Goal: Submit feedback/report problem

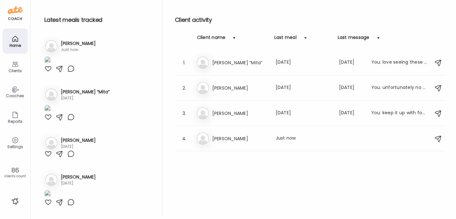
click at [10, 39] on div "Home" at bounding box center [15, 41] width 25 height 25
click at [225, 133] on div "St [PERSON_NAME] Last meal: Just now" at bounding box center [311, 139] width 231 height 14
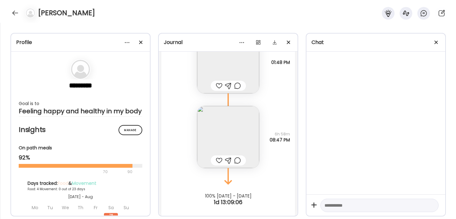
scroll to position [1196, 0]
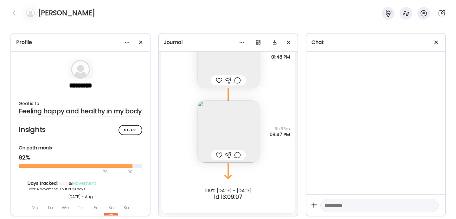
click at [219, 155] on div at bounding box center [219, 155] width 7 height 8
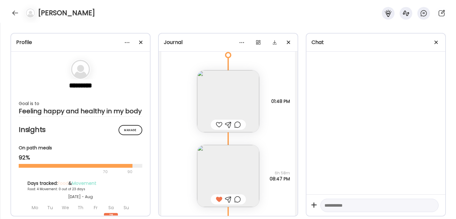
scroll to position [1152, 0]
click at [237, 101] on img at bounding box center [228, 101] width 62 height 62
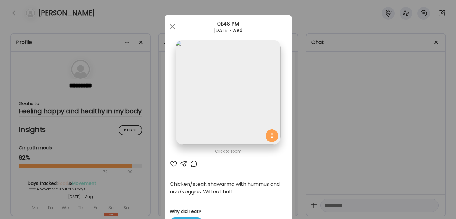
click at [296, 104] on div "Ate Coach Dashboard Wahoo! It’s official Take a moment to set up your Coach Pro…" at bounding box center [228, 109] width 456 height 219
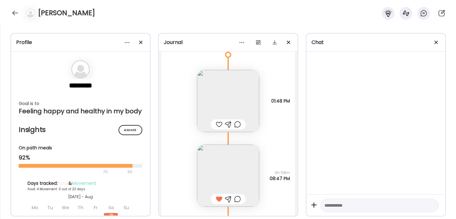
click at [219, 123] on div at bounding box center [219, 125] width 7 height 8
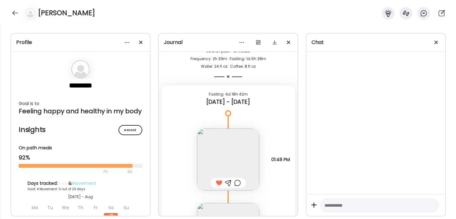
scroll to position [1090, 0]
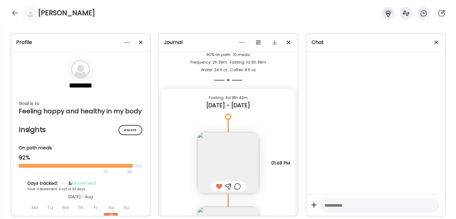
click at [334, 208] on textarea at bounding box center [374, 206] width 99 height 8
type textarea "*"
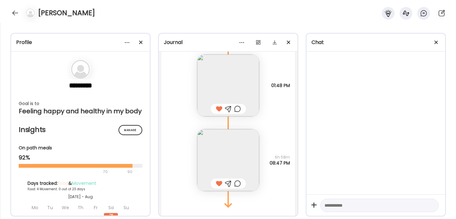
scroll to position [1196, 0]
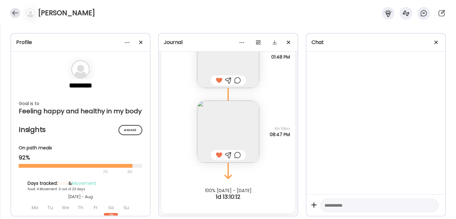
click at [15, 12] on div at bounding box center [15, 13] width 10 height 10
